Goal: Task Accomplishment & Management: Complete application form

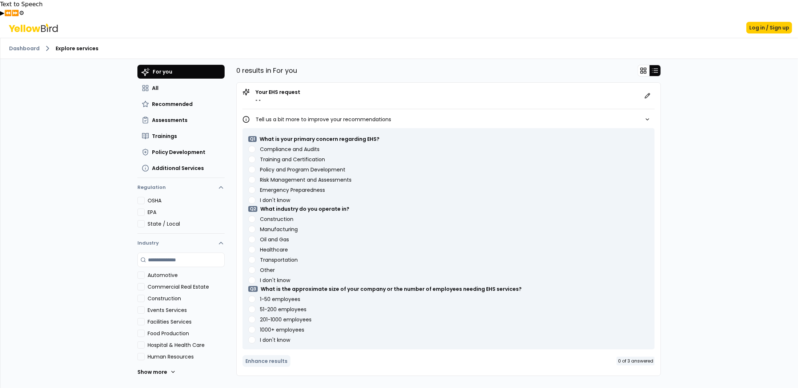
click at [85, 194] on div "Dashboard Explore services For you All Recommended Assessments Trainings Policy…" at bounding box center [399, 221] width 798 height 367
